Goal: Navigation & Orientation: Find specific page/section

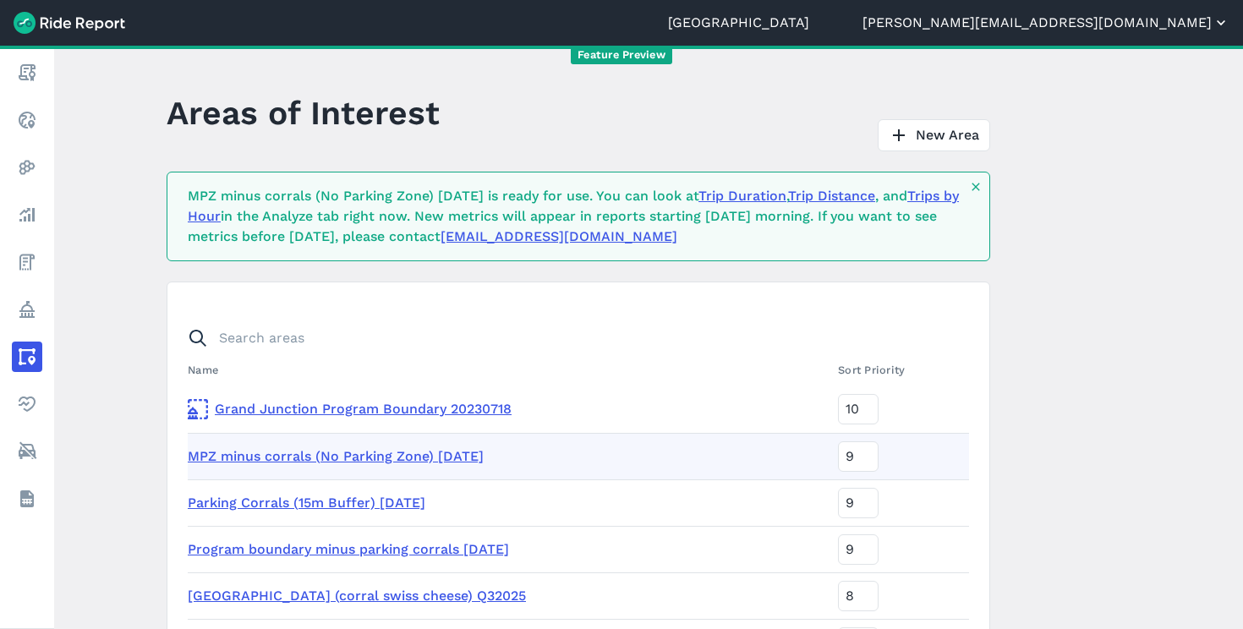
click at [1168, 16] on button "[PERSON_NAME][EMAIL_ADDRESS][DOMAIN_NAME]" at bounding box center [1045, 23] width 367 height 20
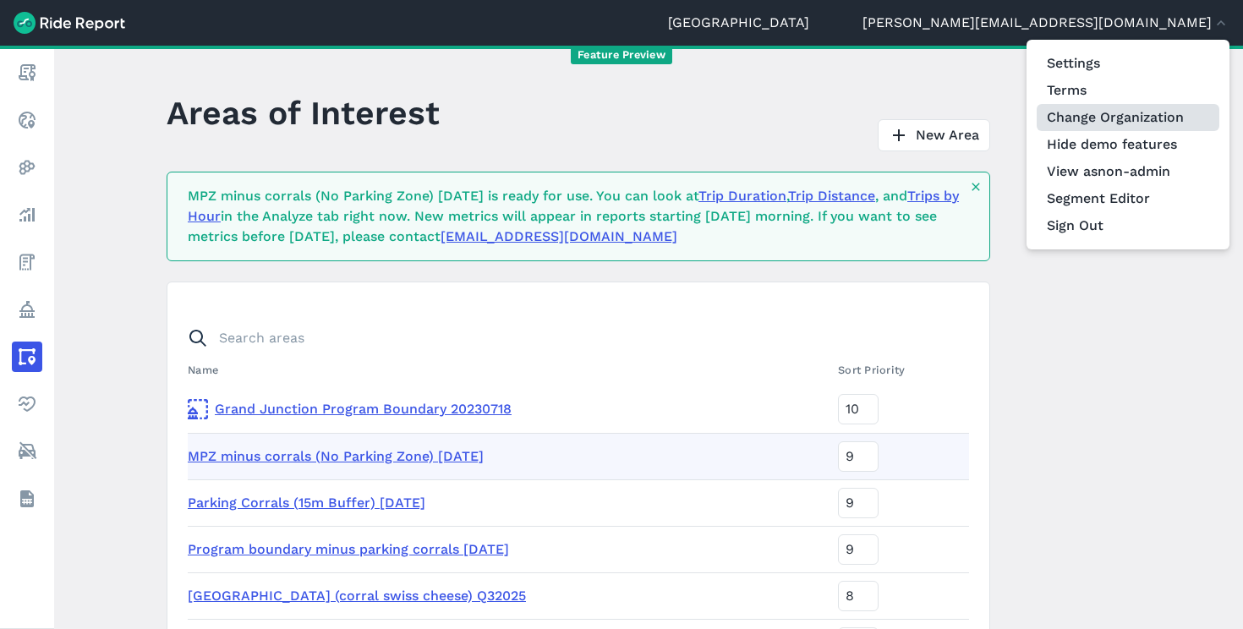
click at [1116, 121] on link "Change Organization" at bounding box center [1127, 117] width 183 height 27
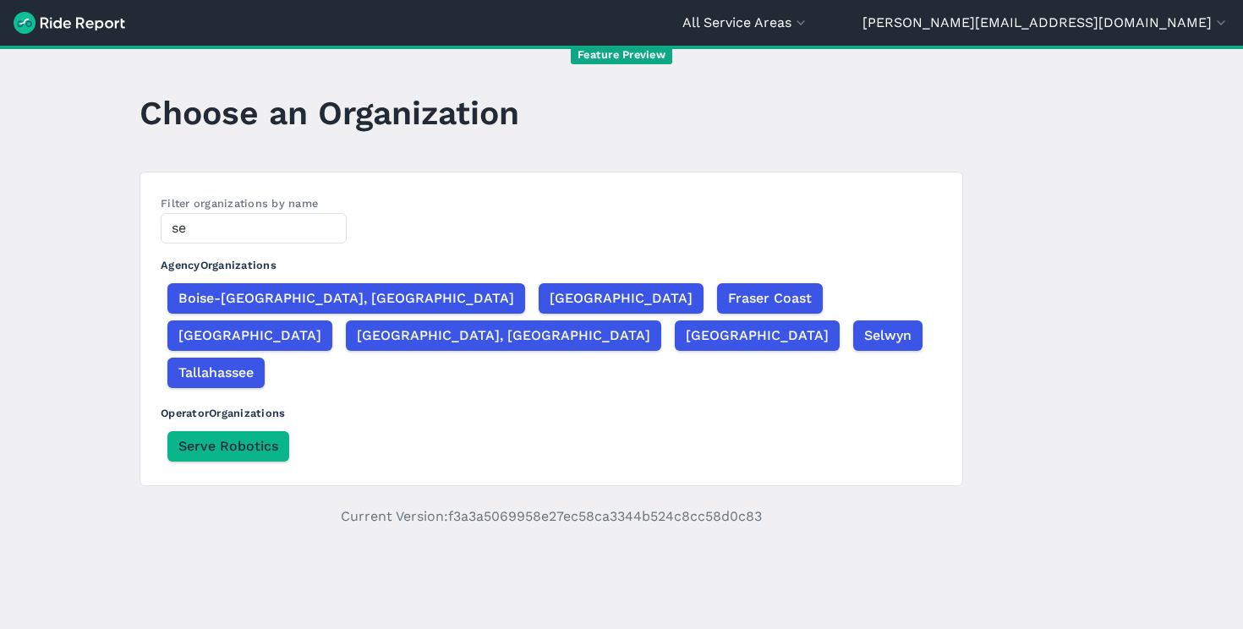
type input "se"
click at [785, 317] on div "Boise-[GEOGRAPHIC_DATA], [GEOGRAPHIC_DATA] [GEOGRAPHIC_DATA] [GEOGRAPHIC_DATA] …" at bounding box center [551, 336] width 781 height 112
click at [787, 325] on span "[GEOGRAPHIC_DATA]" at bounding box center [756, 335] width 143 height 20
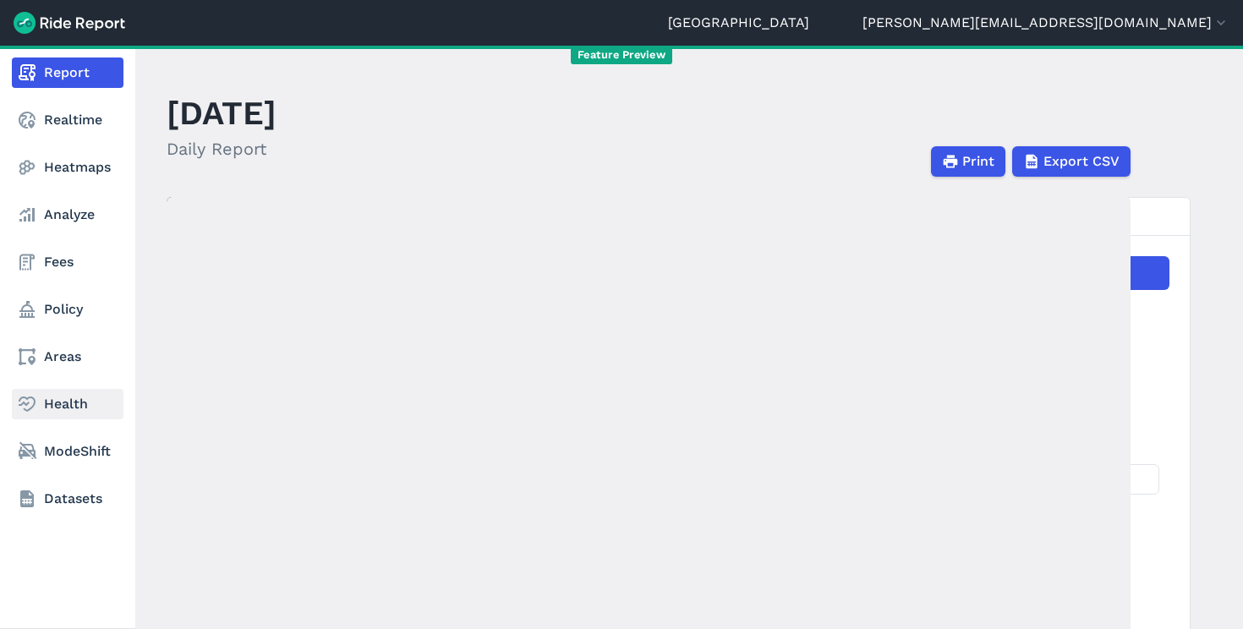
click at [55, 402] on link "Health" at bounding box center [68, 404] width 112 height 30
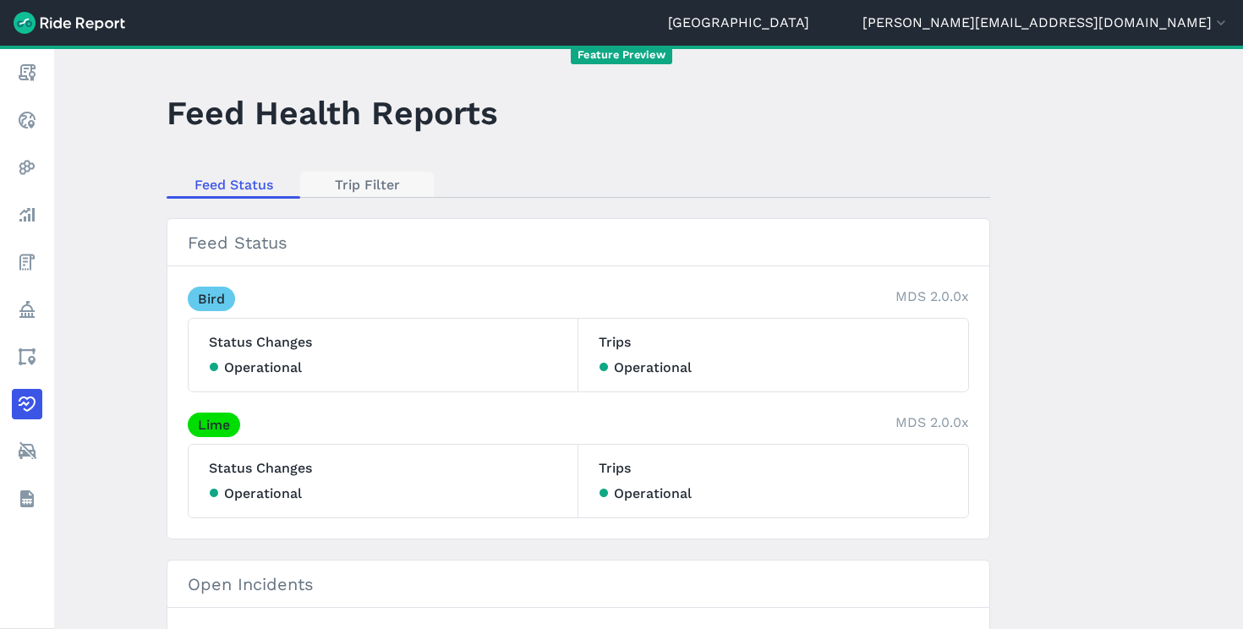
click at [366, 183] on link "Trip Filter" at bounding box center [367, 184] width 134 height 25
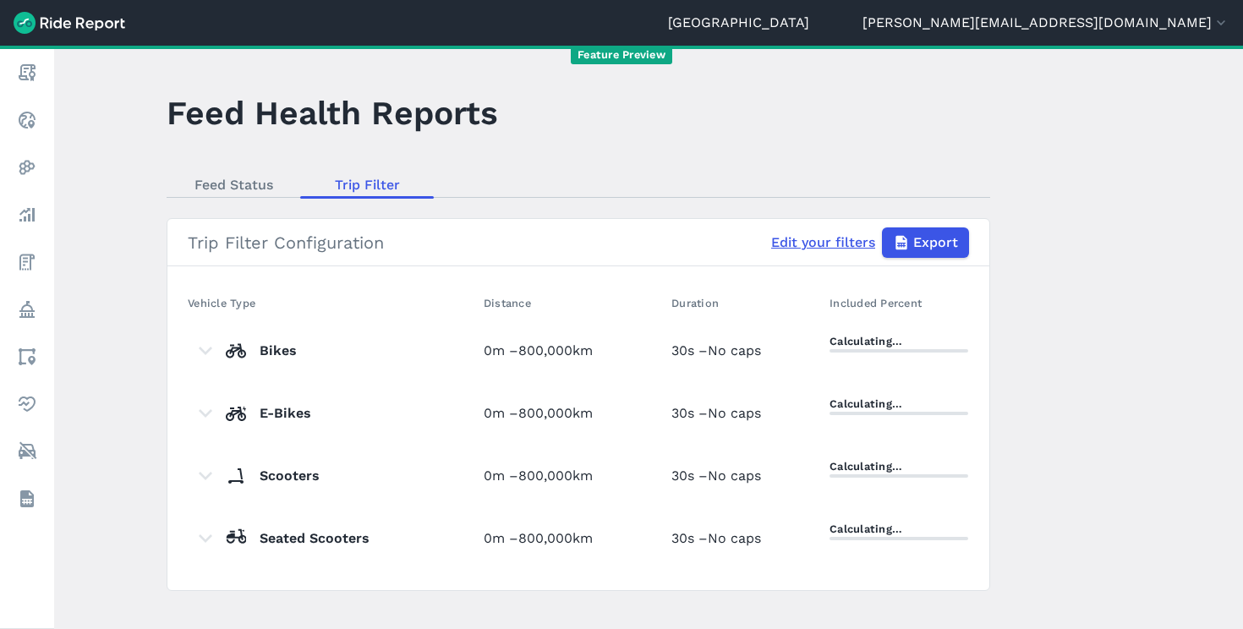
scroll to position [23, 0]
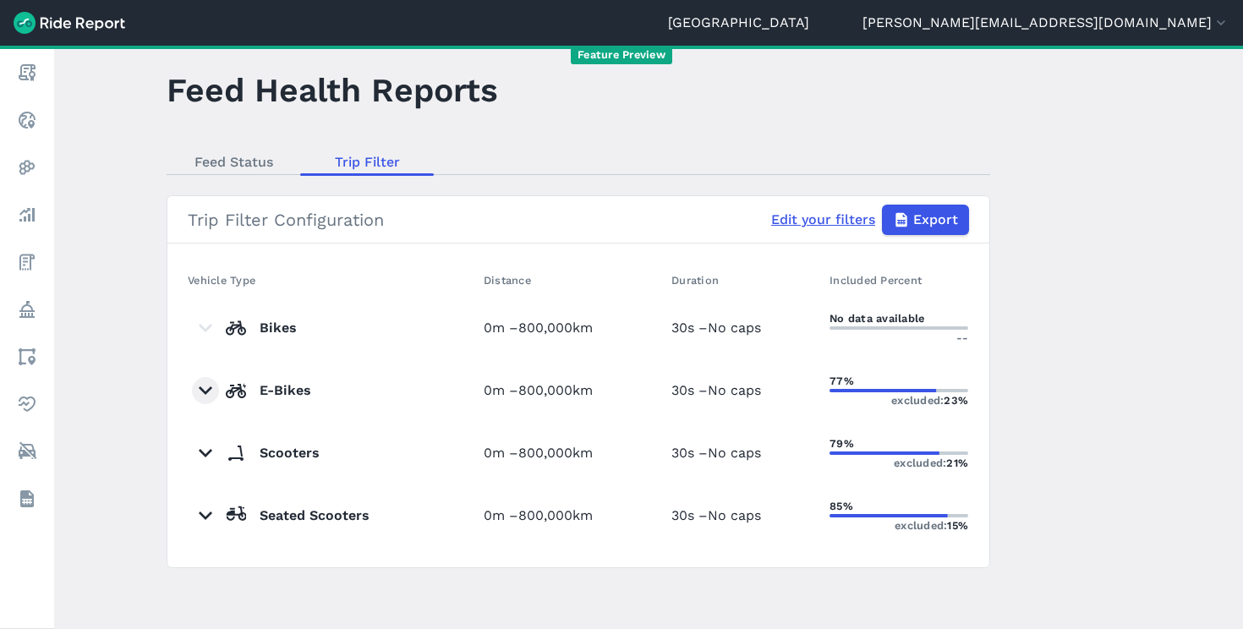
click at [200, 390] on use "E-Bikes. Click to show breakdown by operator." at bounding box center [206, 390] width 14 height 8
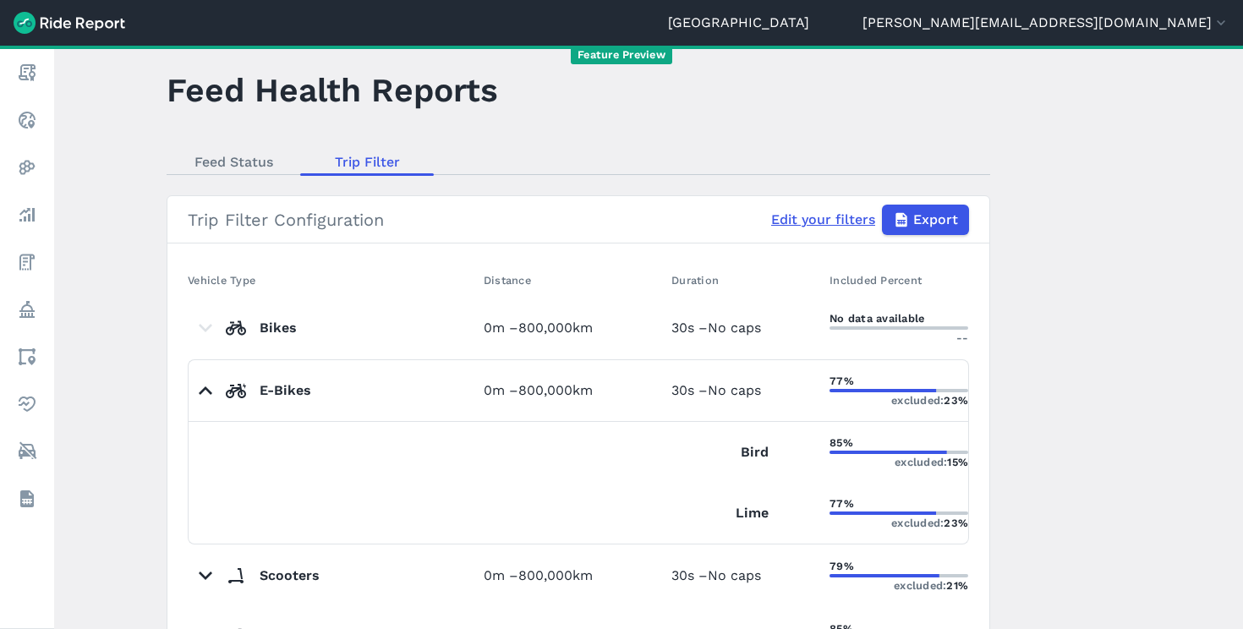
click at [779, 221] on link "Edit your filters" at bounding box center [823, 220] width 104 height 20
select select "meters"
select select "kilometers"
select select "seconds"
select select "meters"
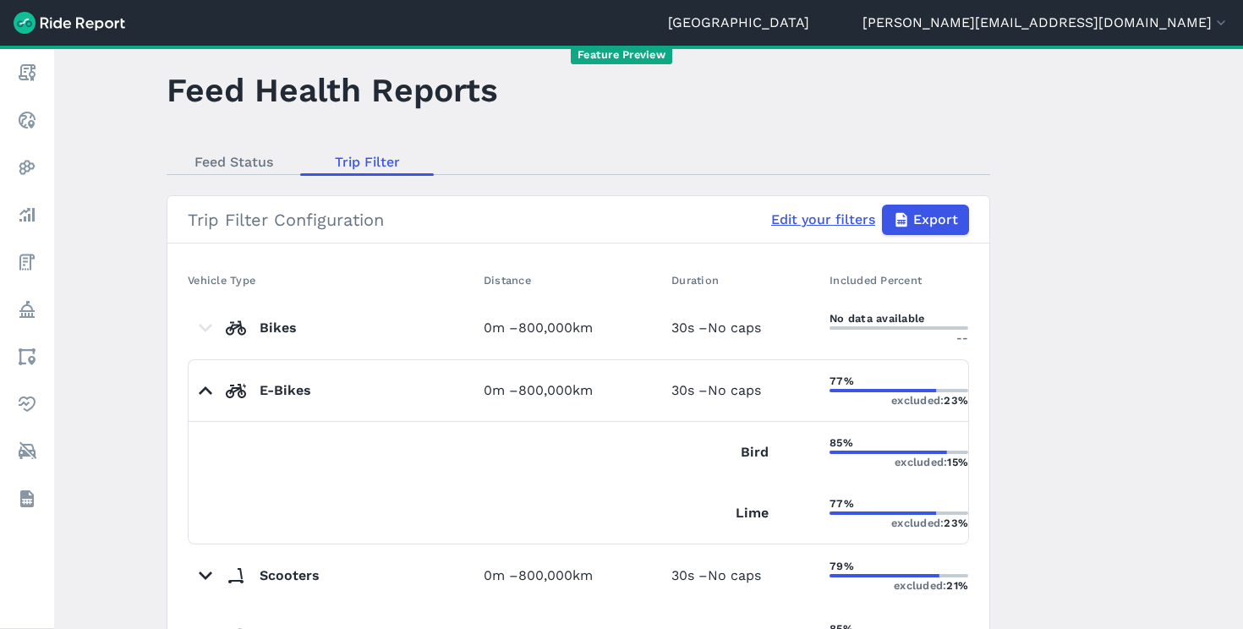
select select "kilometers"
select select "seconds"
select select "meters"
select select "kilometers"
select select "seconds"
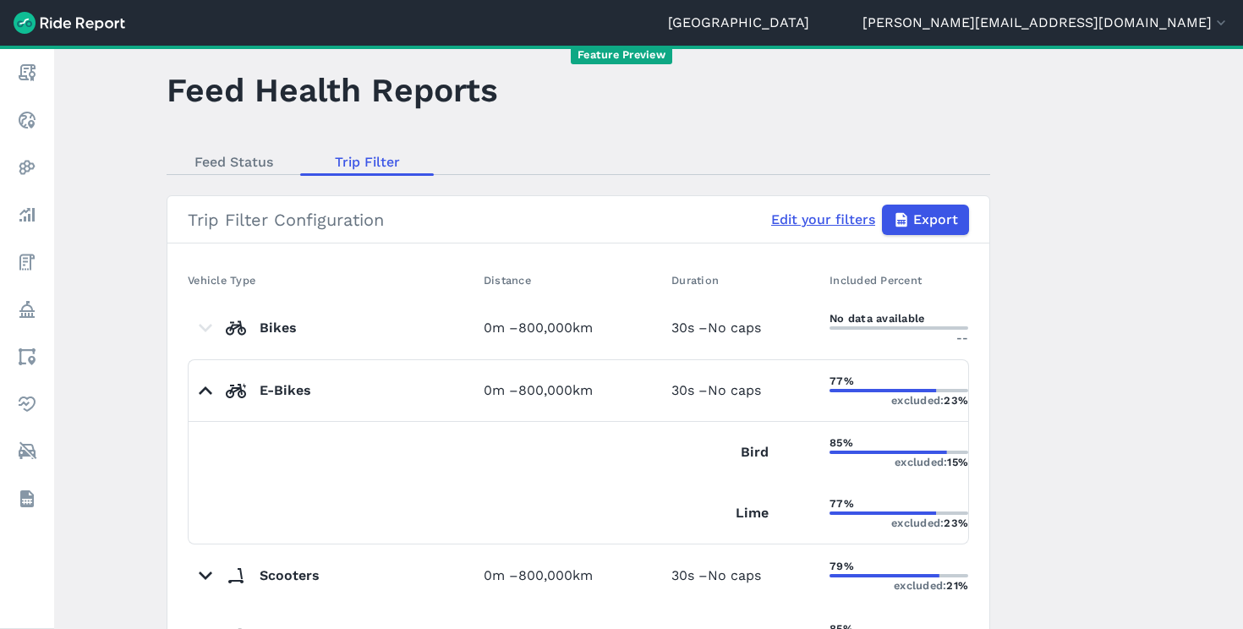
select select "meters"
select select "kilometers"
select select "seconds"
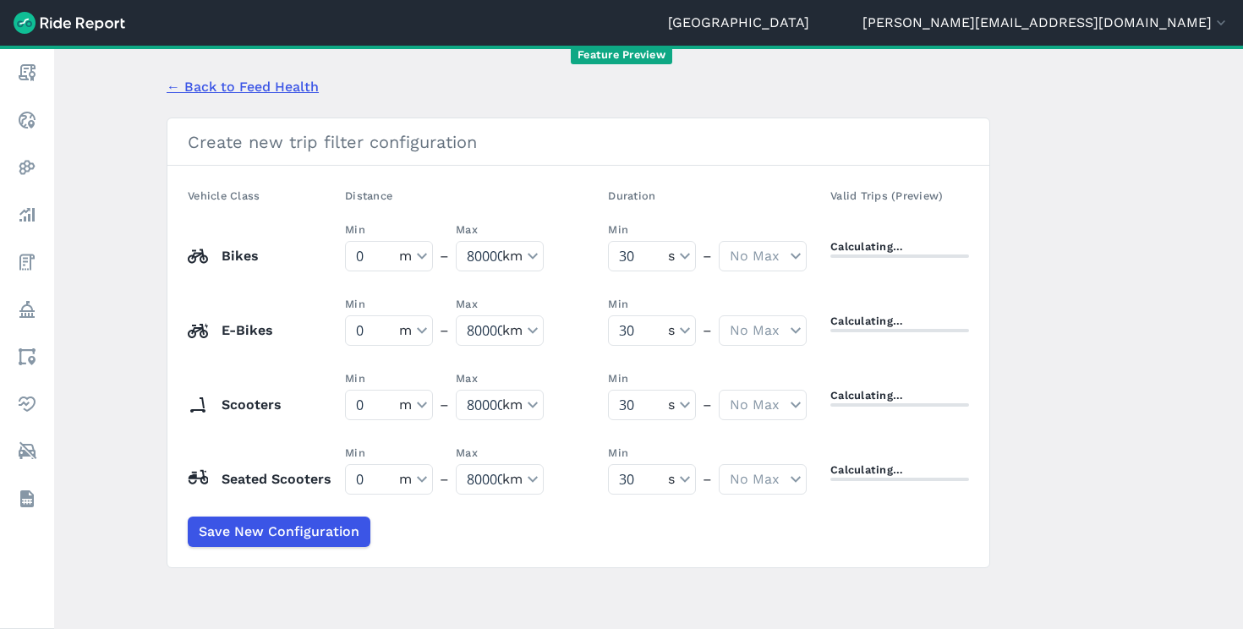
scroll to position [90, 0]
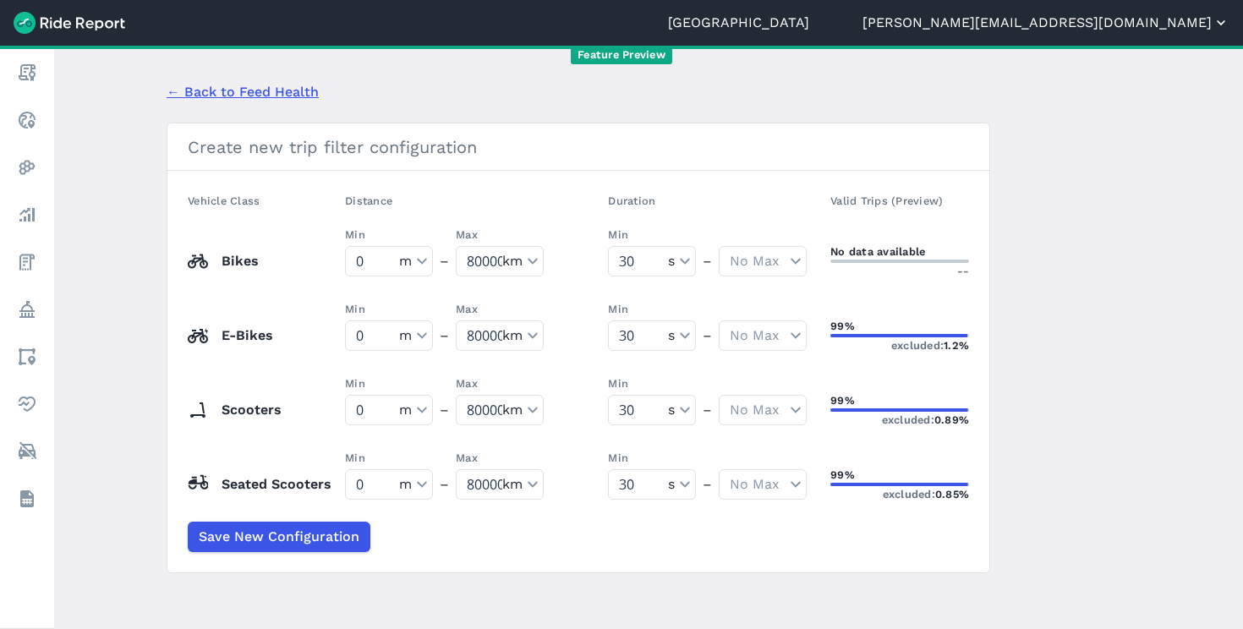
click at [1157, 19] on button "[PERSON_NAME][EMAIL_ADDRESS][DOMAIN_NAME]" at bounding box center [1045, 23] width 367 height 20
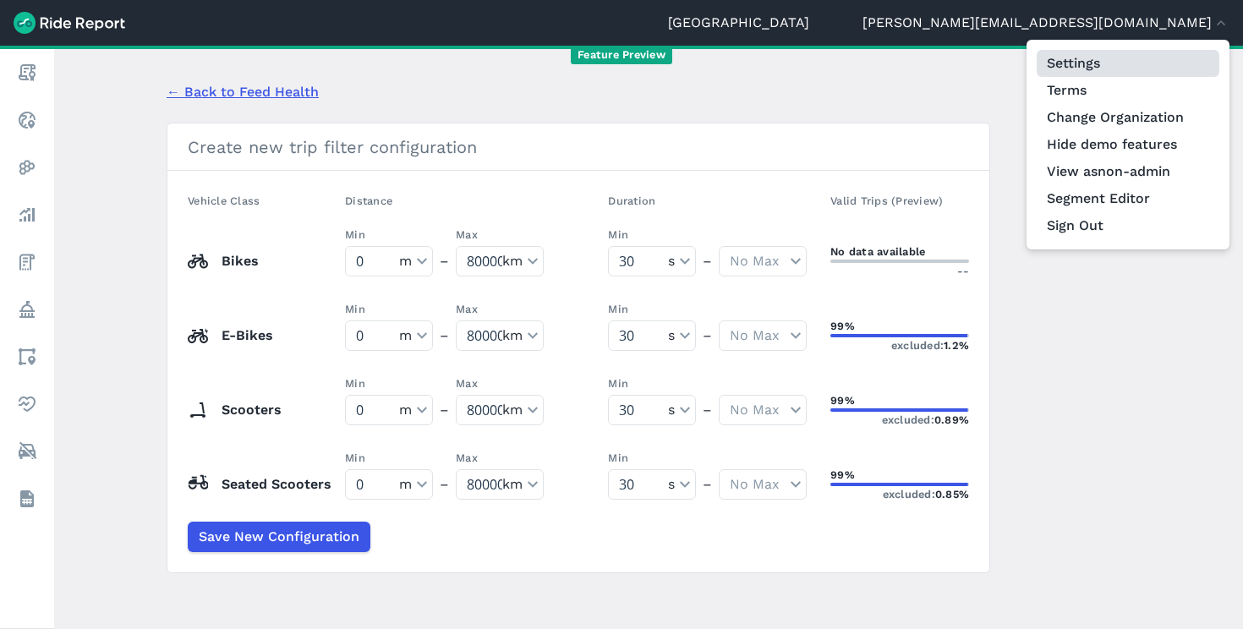
click at [1125, 69] on link "Settings" at bounding box center [1127, 63] width 183 height 27
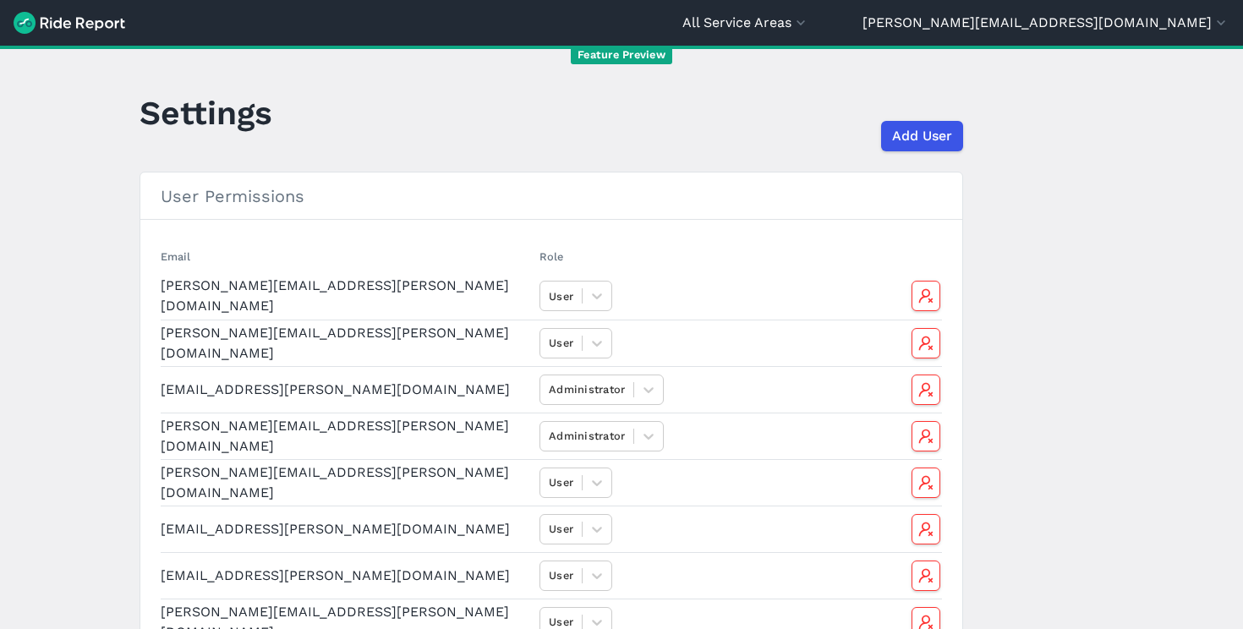
select select "meters"
select select "kilometers"
select select "seconds"
select select "meters"
select select "kilometers"
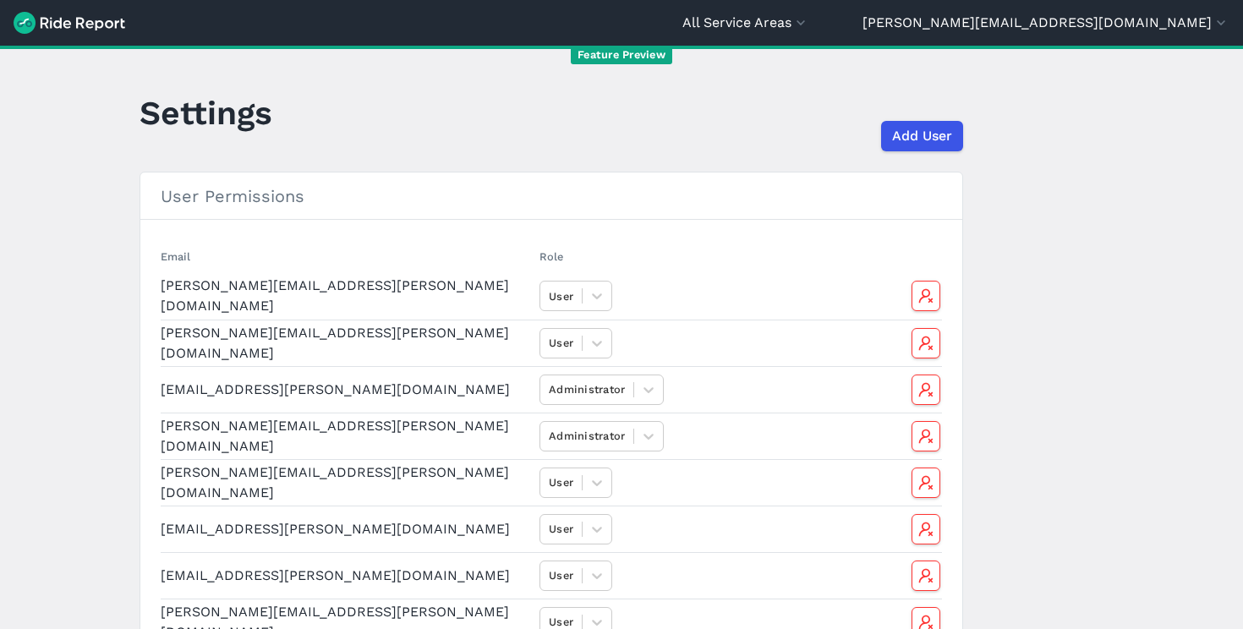
select select "seconds"
select select "meters"
select select "kilometers"
select select "seconds"
select select "meters"
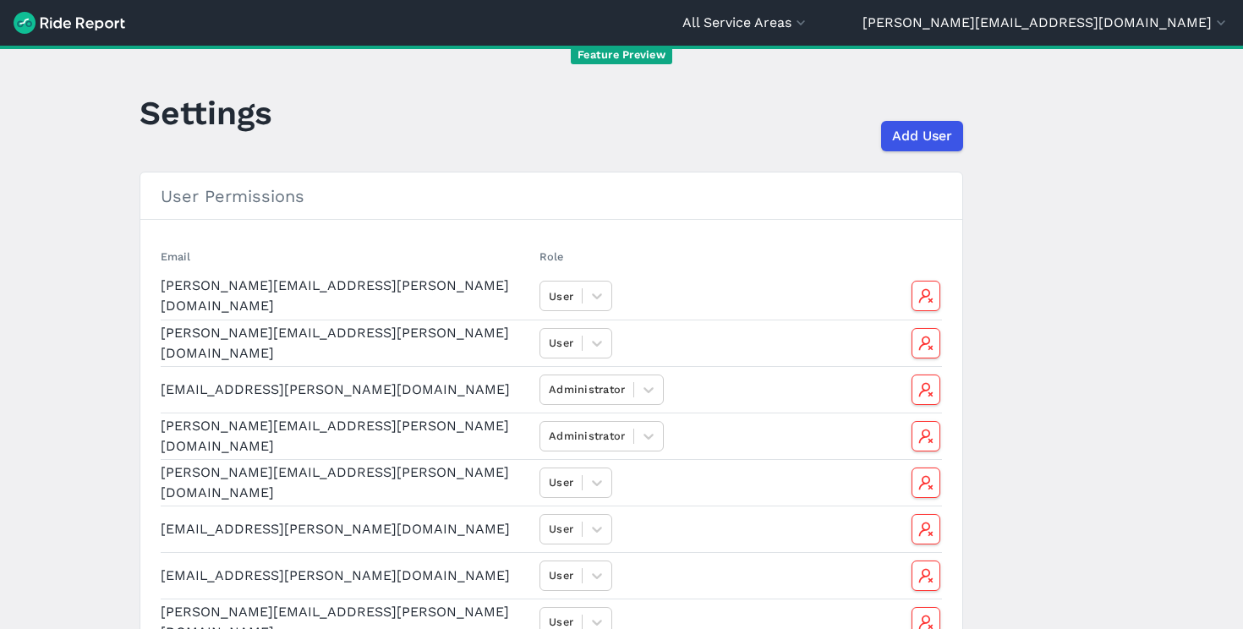
select select "kilometers"
select select "seconds"
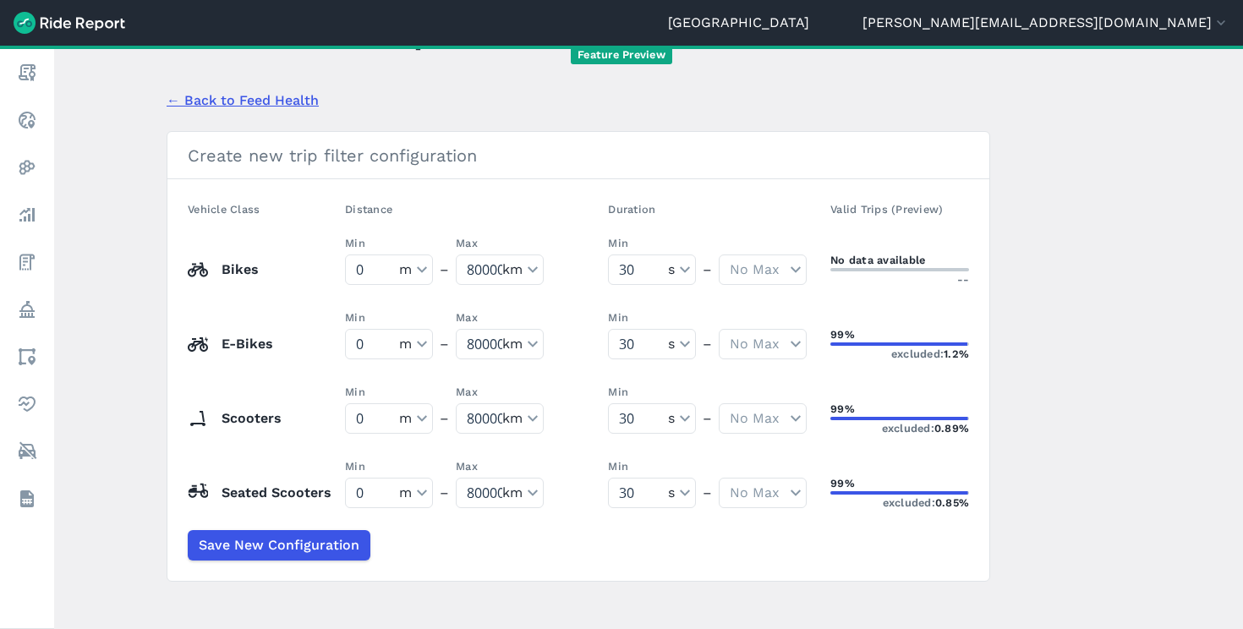
scroll to position [85, 0]
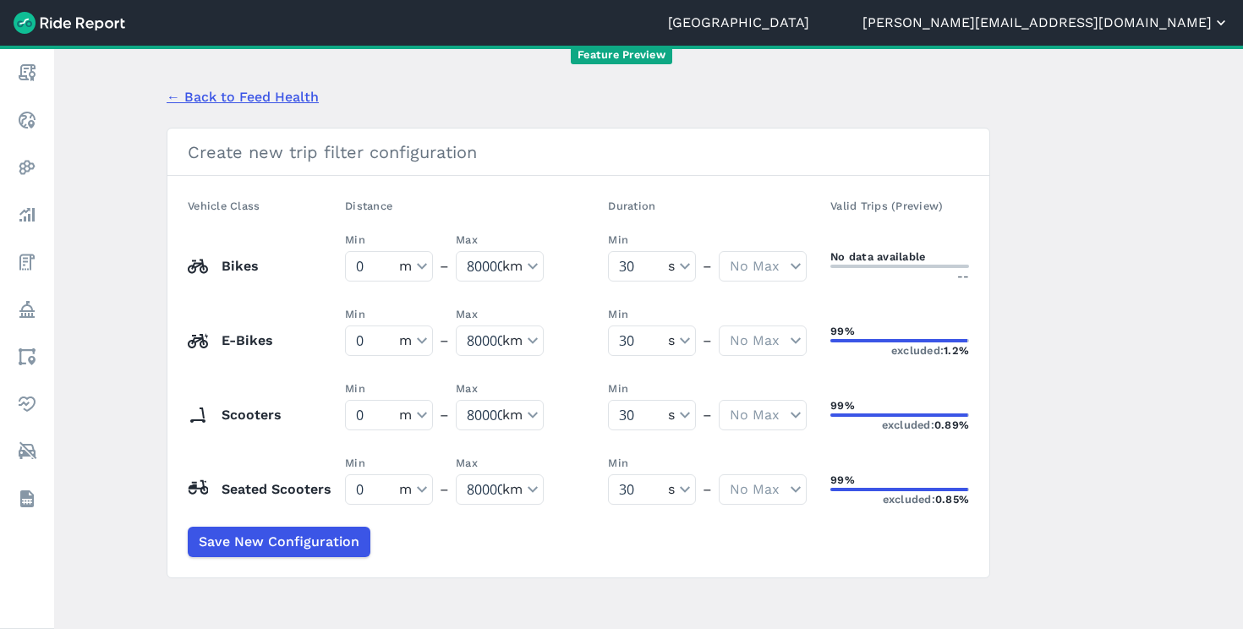
click at [1167, 23] on button "[PERSON_NAME][EMAIL_ADDRESS][DOMAIN_NAME]" at bounding box center [1045, 23] width 367 height 20
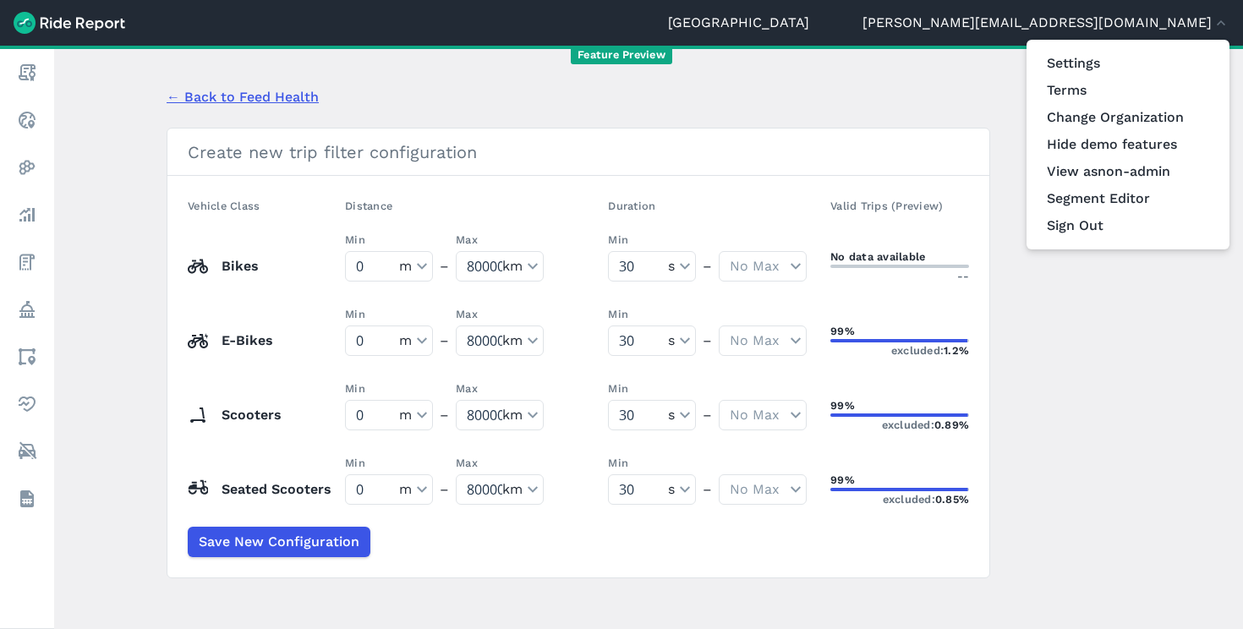
click at [952, 99] on div at bounding box center [621, 314] width 1243 height 629
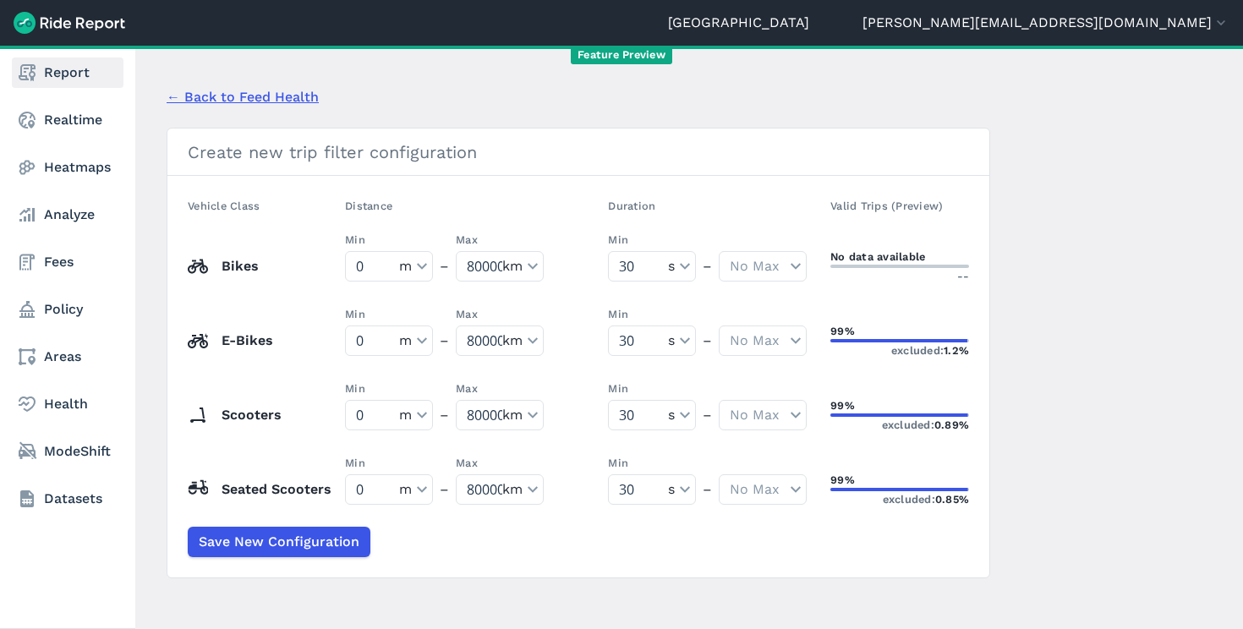
click at [25, 68] on use at bounding box center [27, 72] width 17 height 17
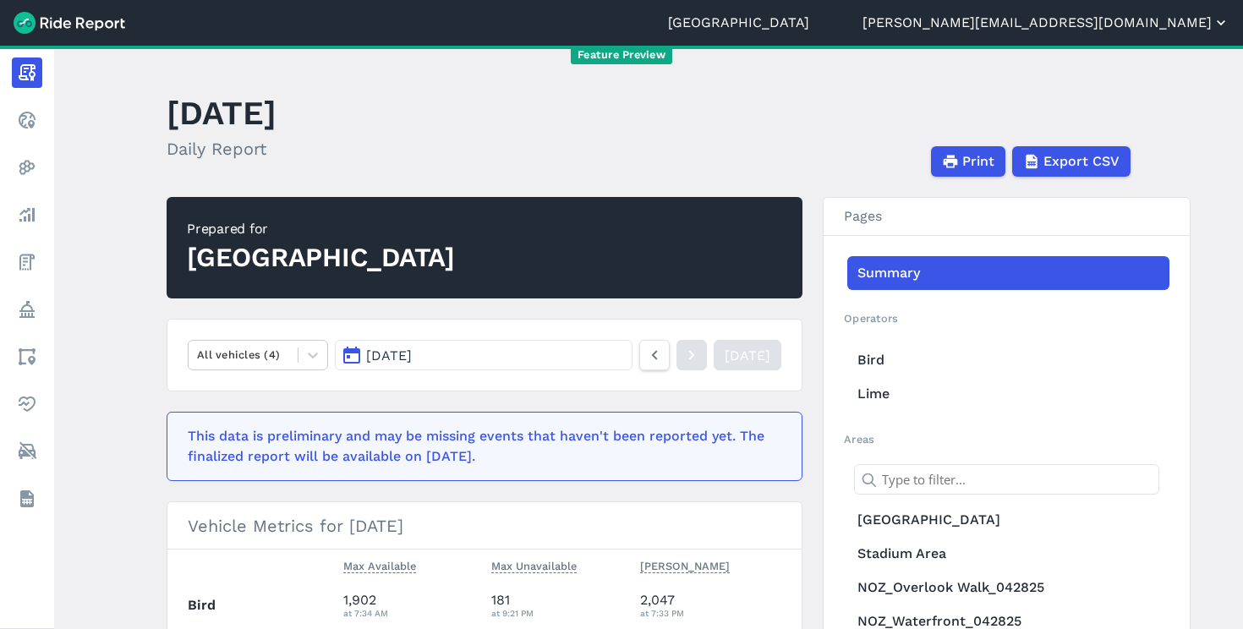
click at [1153, 26] on button "[PERSON_NAME][EMAIL_ADDRESS][DOMAIN_NAME]" at bounding box center [1045, 23] width 367 height 20
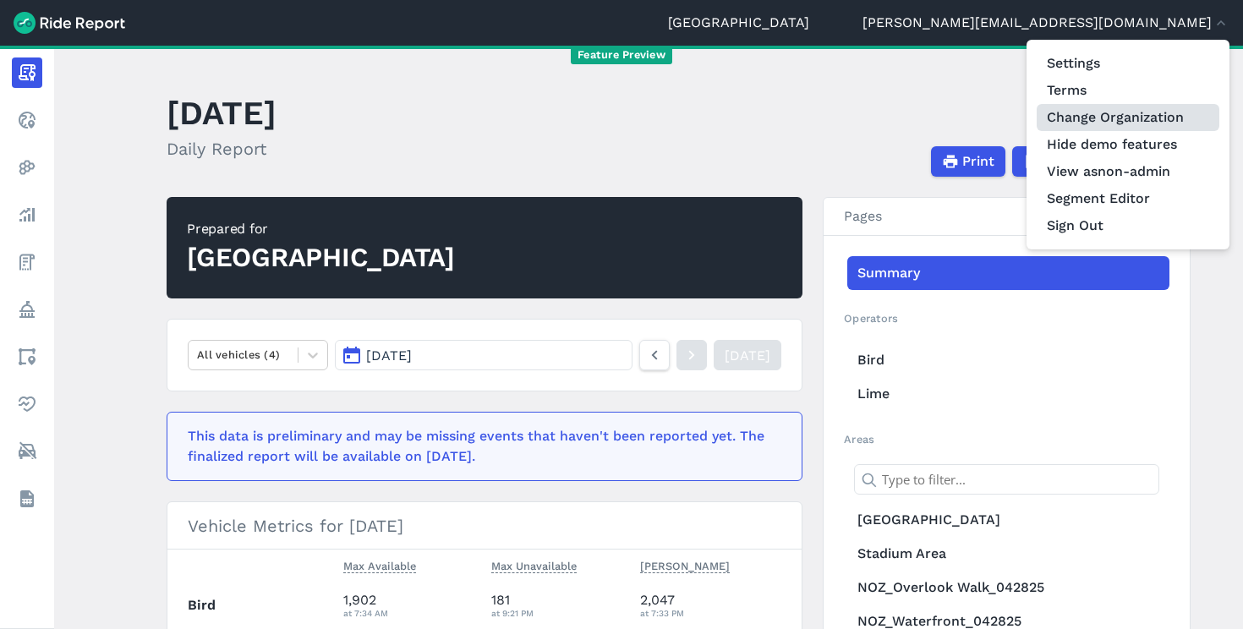
click at [1135, 126] on link "Change Organization" at bounding box center [1127, 117] width 183 height 27
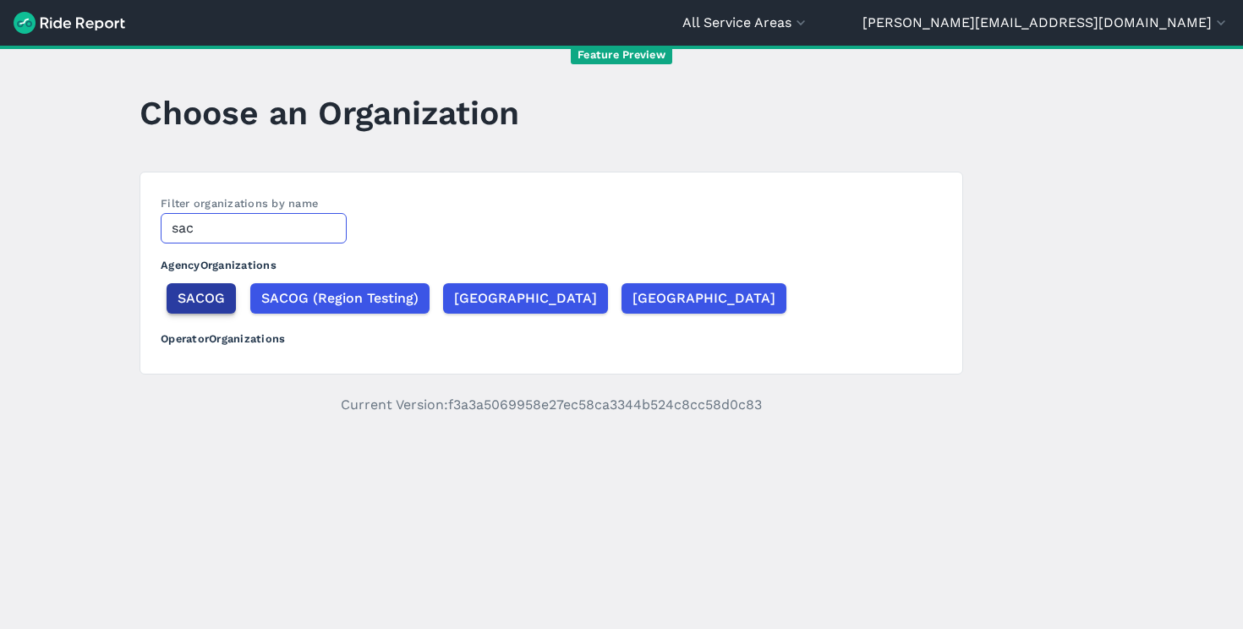
type input "sac"
click at [178, 304] on span "SACOG" at bounding box center [201, 298] width 47 height 20
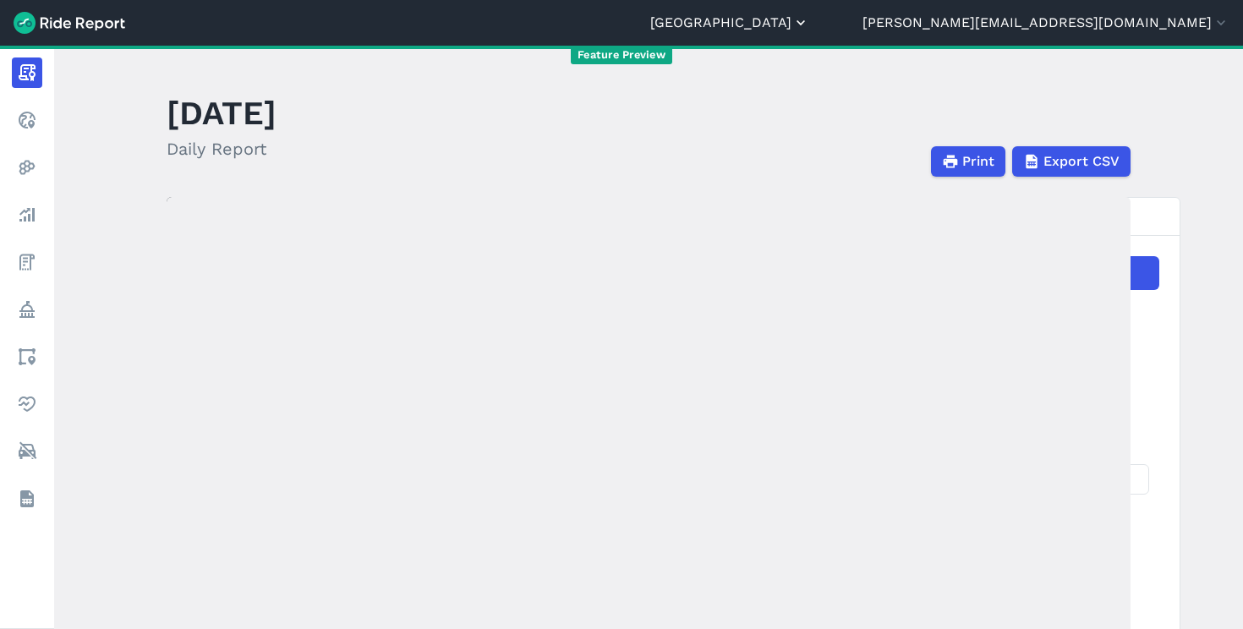
click at [809, 28] on button "[GEOGRAPHIC_DATA]" at bounding box center [729, 23] width 159 height 20
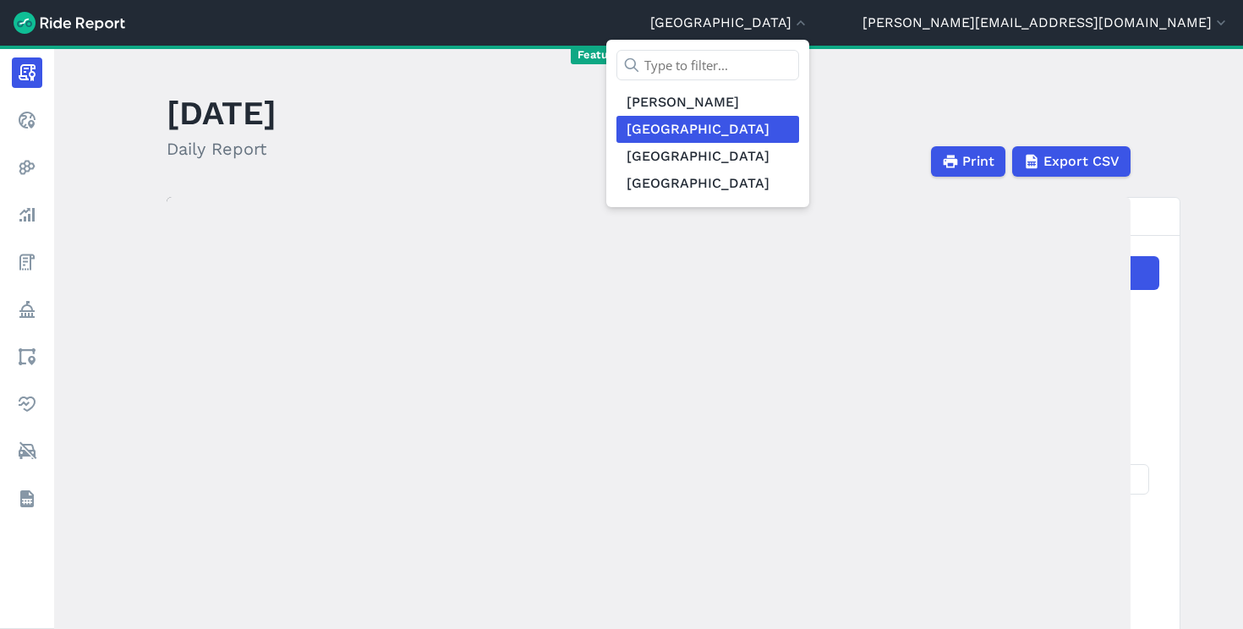
click at [1142, 21] on div at bounding box center [621, 314] width 1243 height 629
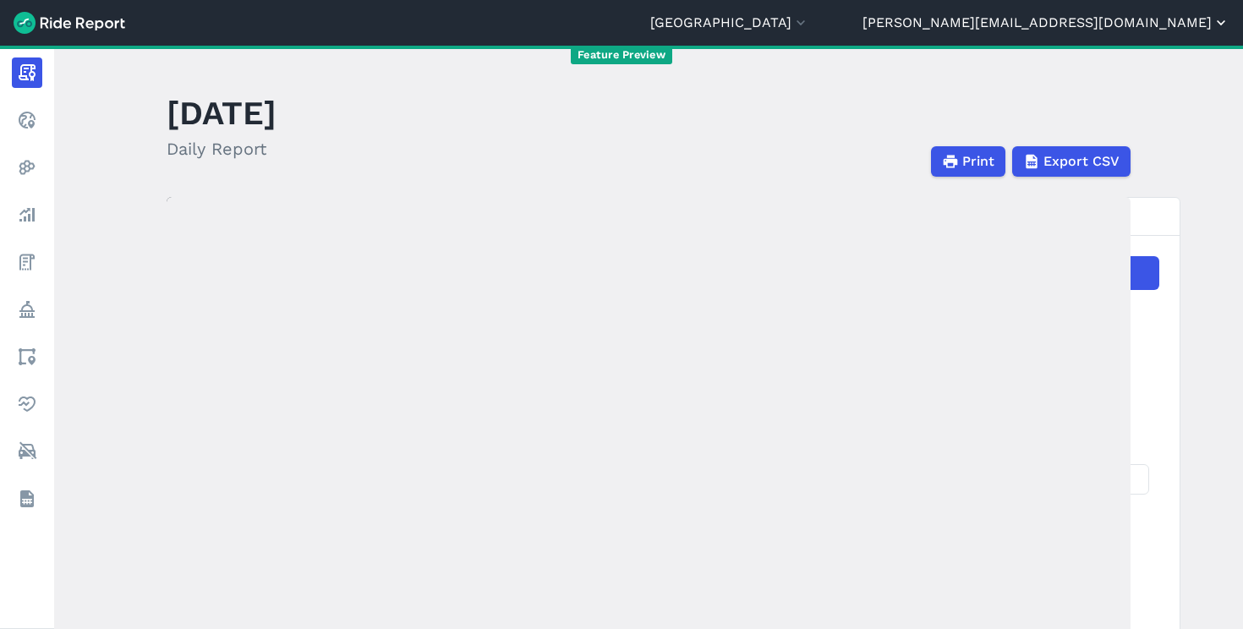
click at [1124, 20] on button "[PERSON_NAME][EMAIL_ADDRESS][DOMAIN_NAME]" at bounding box center [1045, 23] width 367 height 20
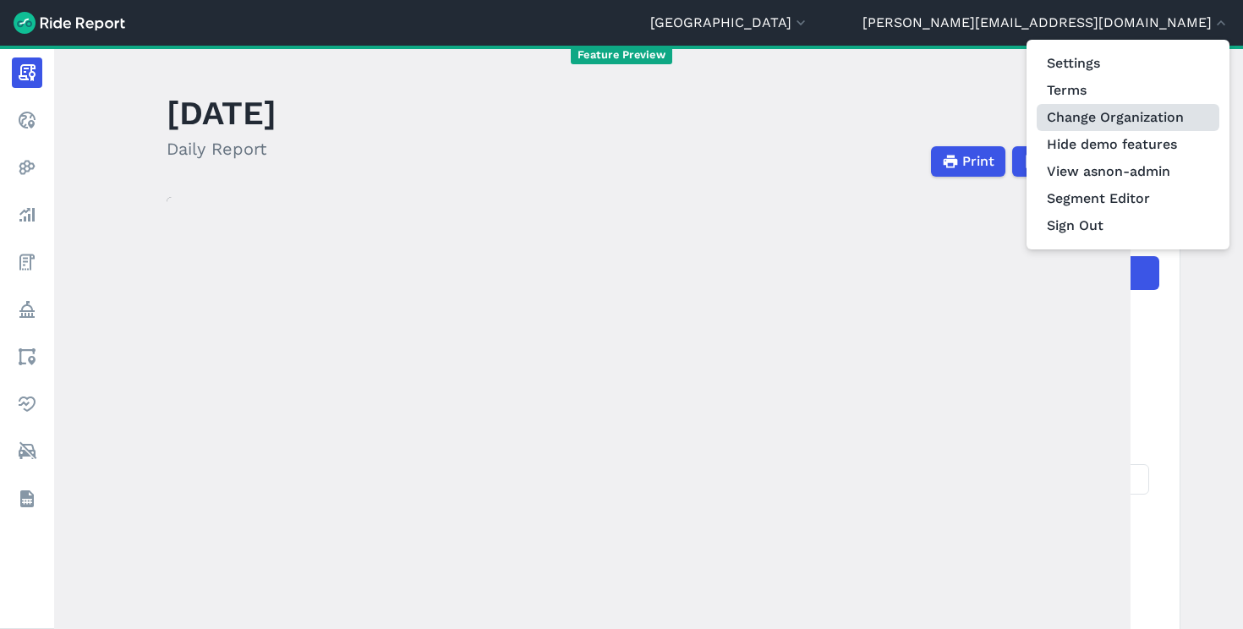
click at [1096, 126] on link "Change Organization" at bounding box center [1127, 117] width 183 height 27
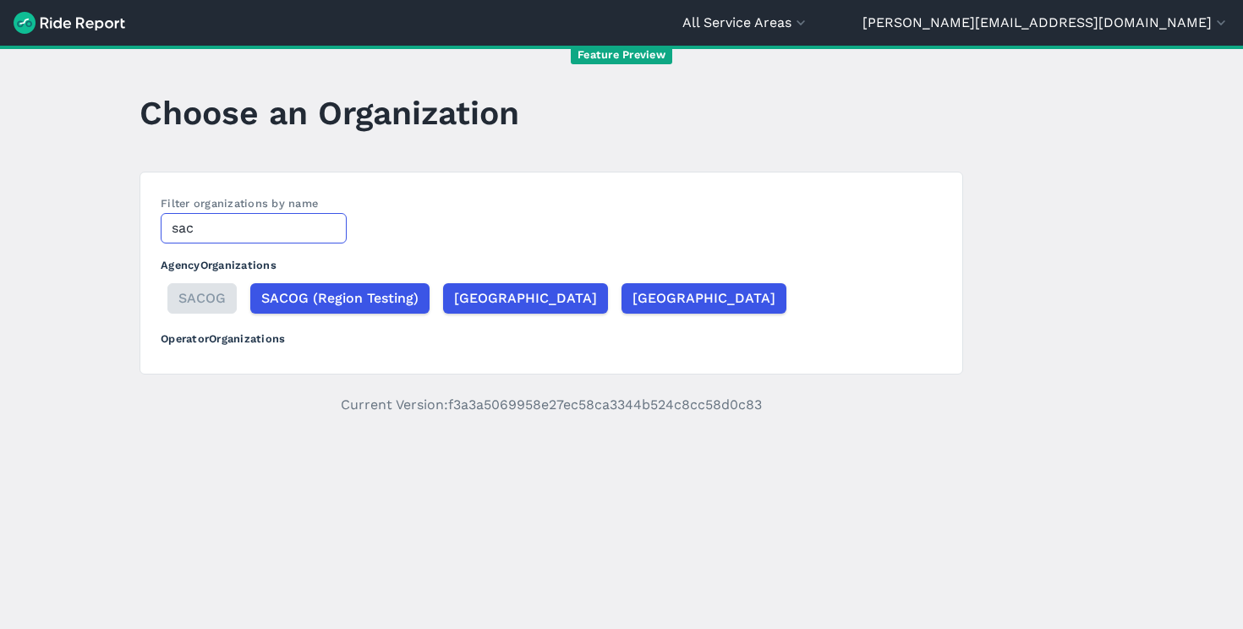
type input "sac"
click at [88, 85] on main "Choose an Organization Filter organizations by name sac Agency Organizations SA…" at bounding box center [621, 337] width 1243 height 583
click at [809, 30] on button "All Service Areas" at bounding box center [745, 23] width 127 height 20
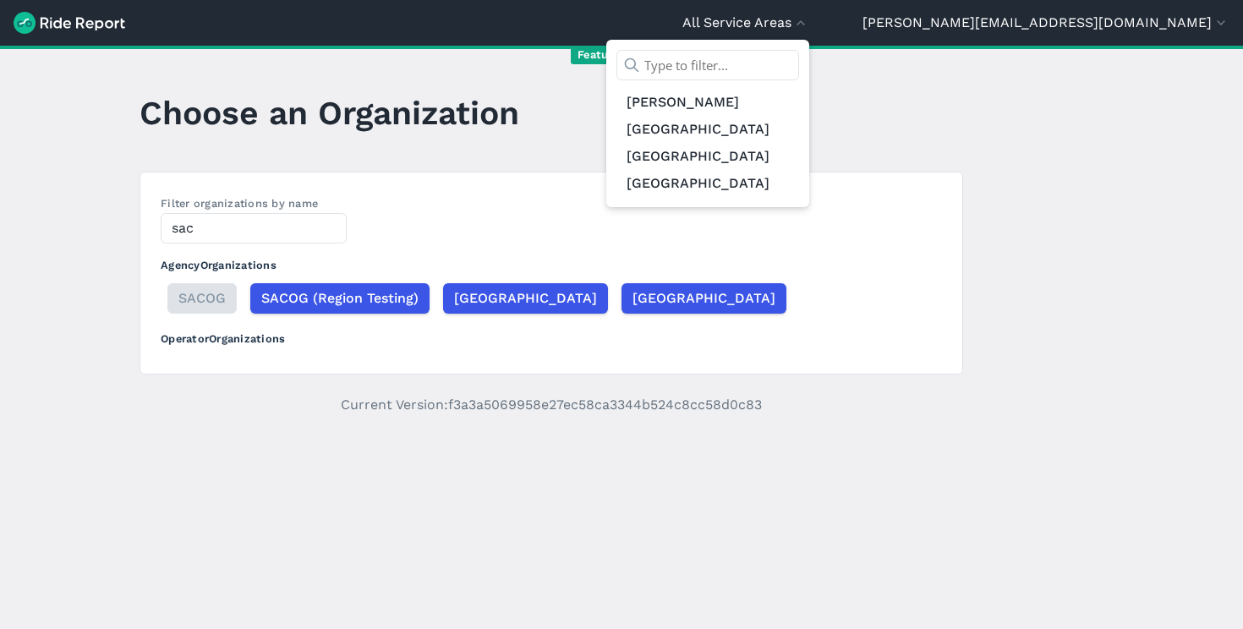
click at [757, 113] on div at bounding box center [621, 314] width 1243 height 629
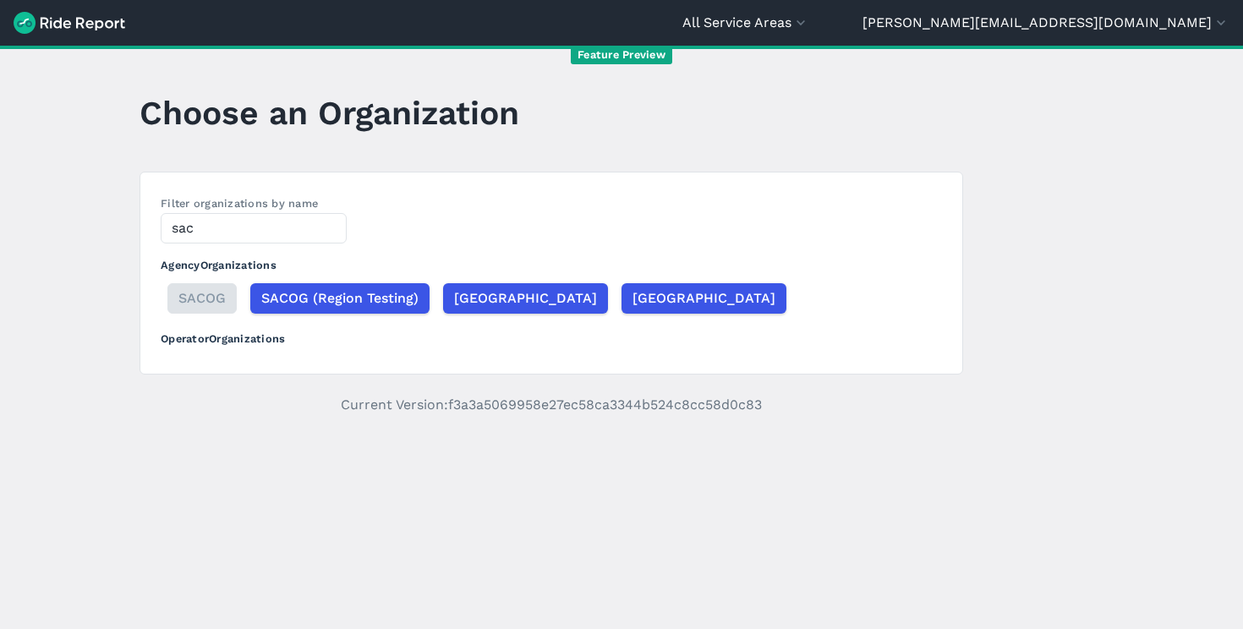
click at [44, 26] on img at bounding box center [70, 23] width 112 height 22
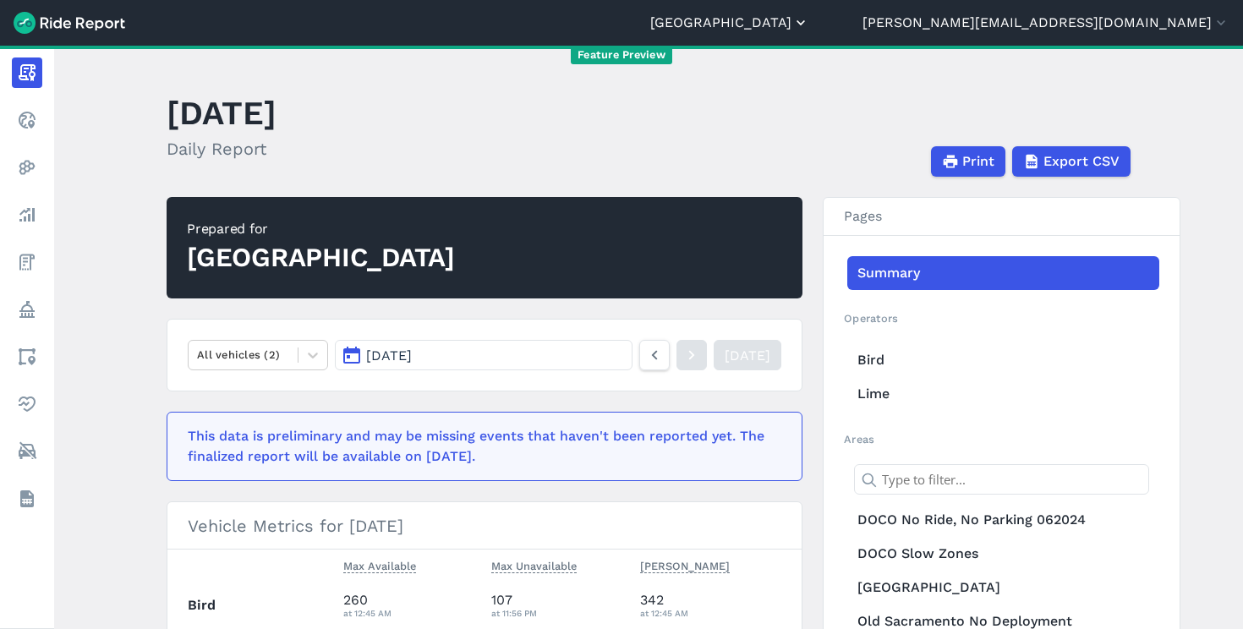
click at [809, 25] on button "[GEOGRAPHIC_DATA]" at bounding box center [729, 23] width 159 height 20
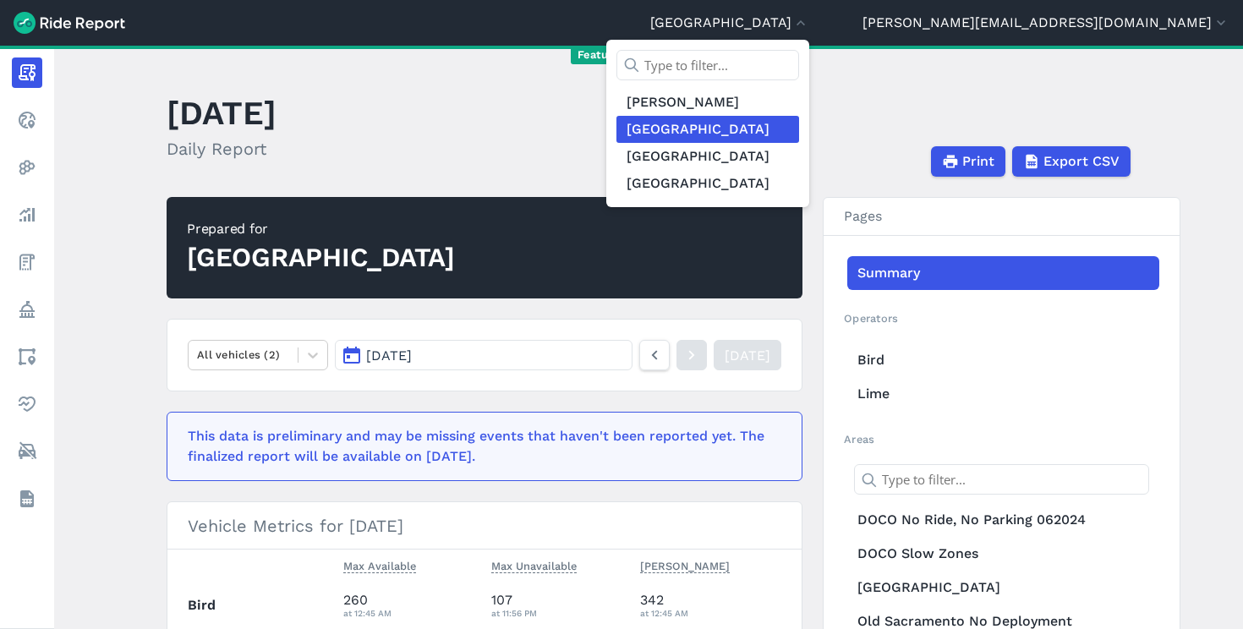
click at [774, 118] on div at bounding box center [621, 314] width 1243 height 629
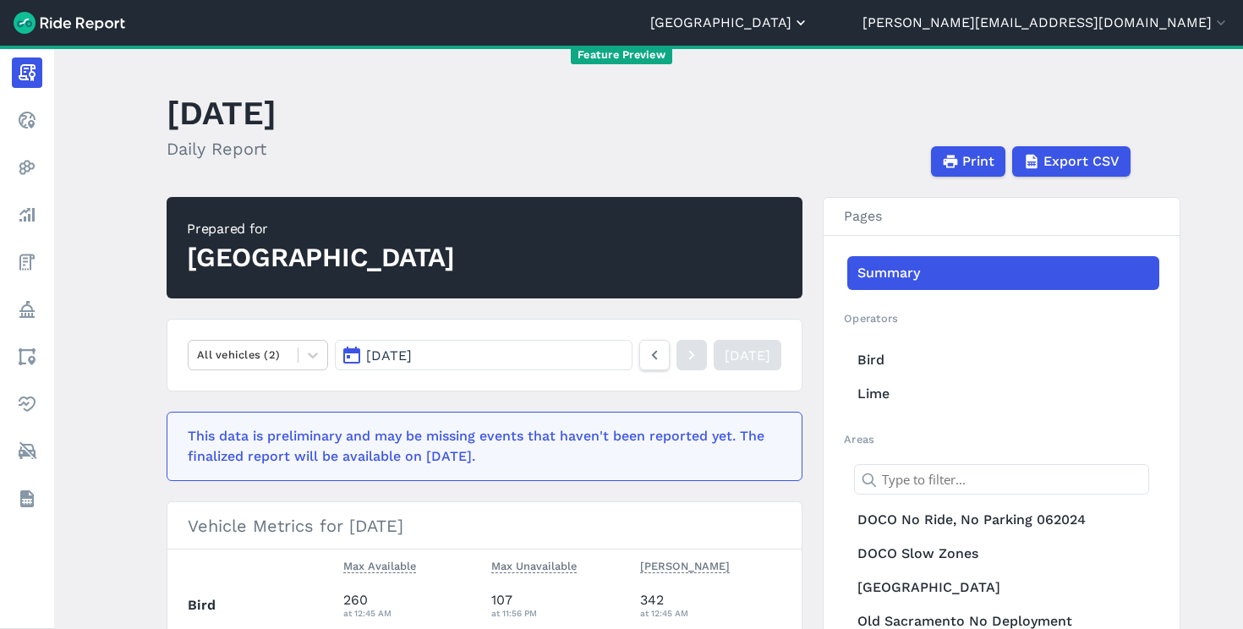
click at [809, 27] on button "[GEOGRAPHIC_DATA]" at bounding box center [729, 23] width 159 height 20
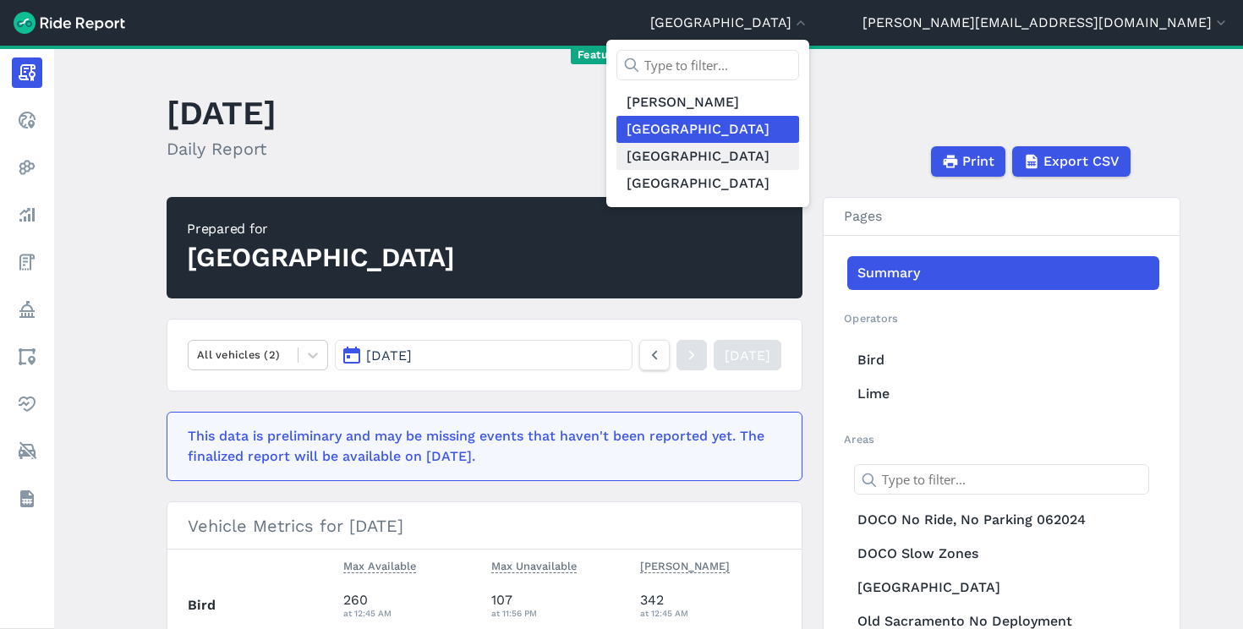
click at [799, 154] on link "[GEOGRAPHIC_DATA]" at bounding box center [707, 156] width 183 height 27
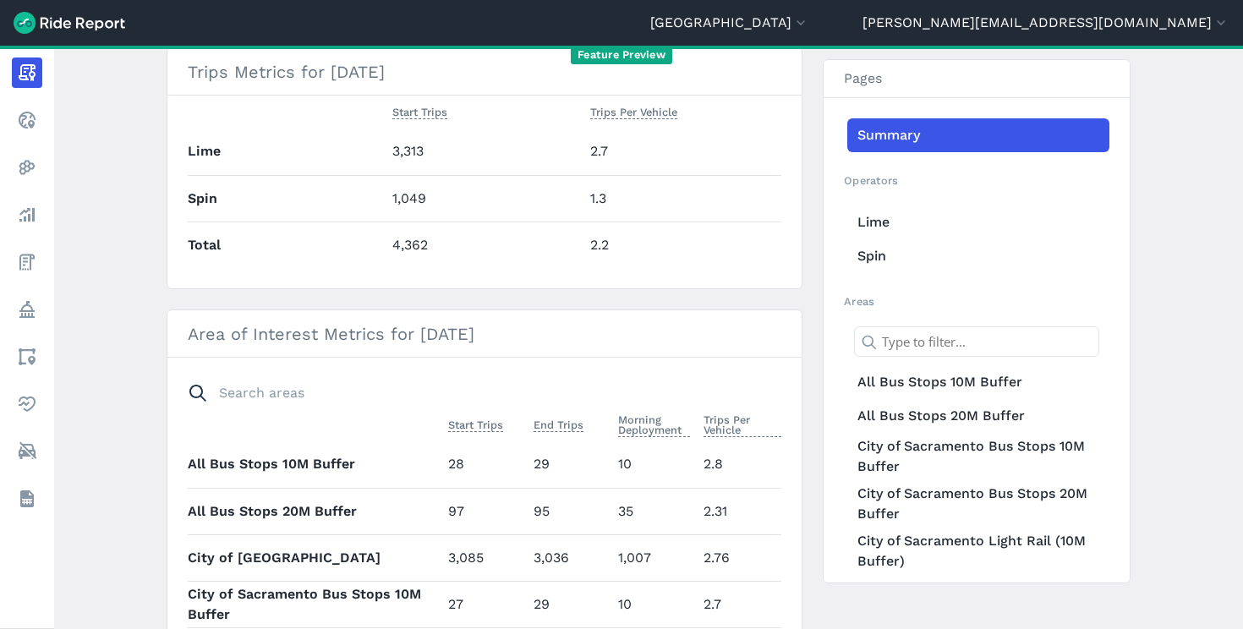
scroll to position [666, 0]
